Goal: Information Seeking & Learning: Learn about a topic

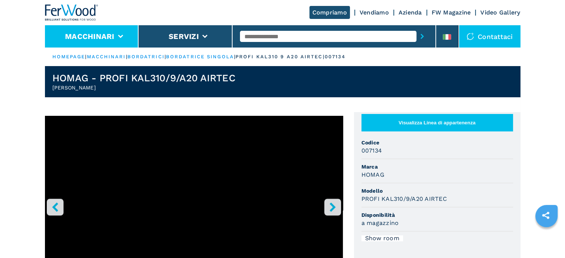
click at [107, 34] on button "Macchinari" at bounding box center [89, 36] width 49 height 9
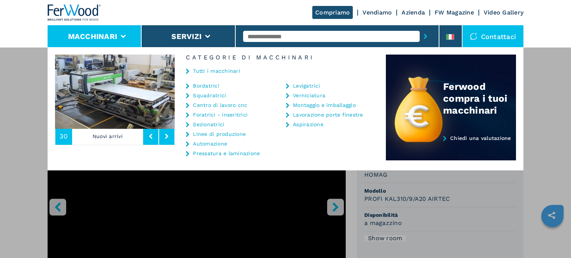
click at [213, 123] on link "Sezionatrici" at bounding box center [208, 124] width 31 height 5
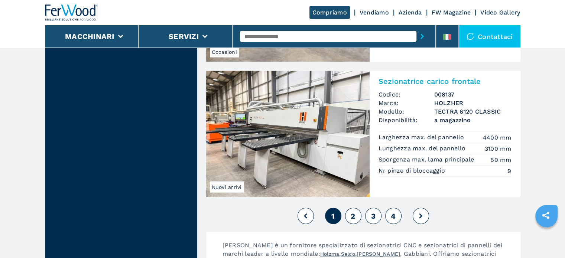
scroll to position [1672, 0]
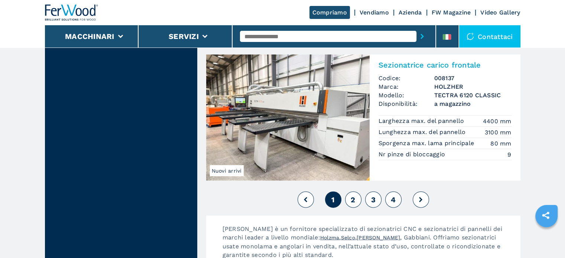
click at [354, 199] on span "2" at bounding box center [353, 199] width 4 height 9
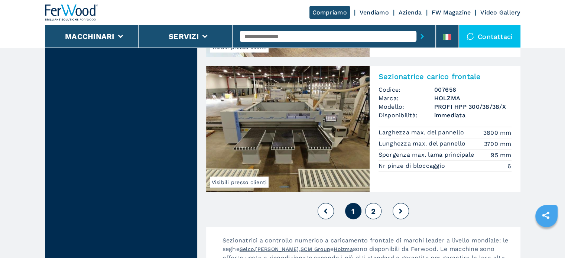
scroll to position [1635, 0]
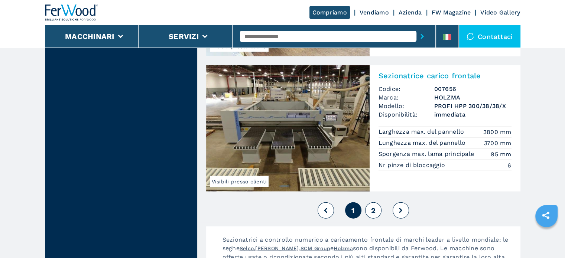
click at [371, 208] on span "2" at bounding box center [373, 210] width 4 height 9
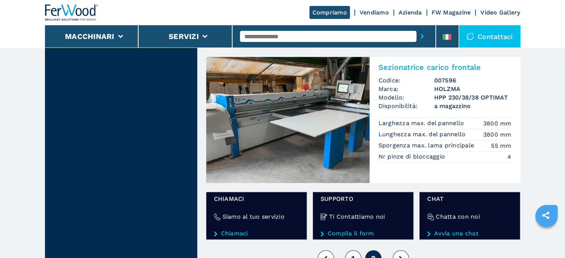
scroll to position [780, 0]
